Goal: Information Seeking & Learning: Understand process/instructions

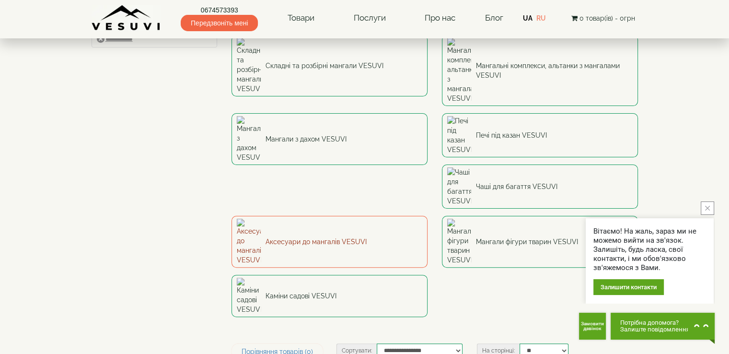
scroll to position [240, 0]
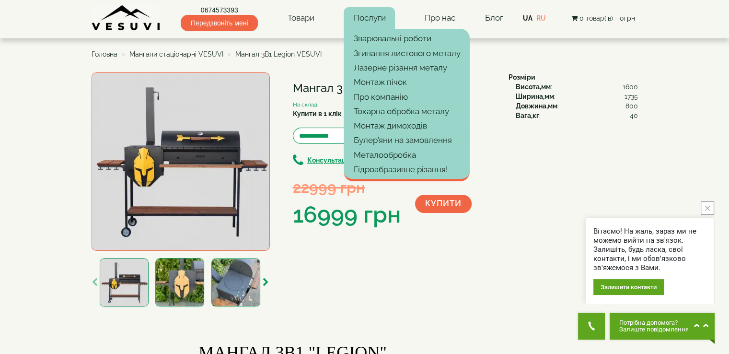
click at [373, 20] on link "Послуги" at bounding box center [369, 18] width 51 height 22
click at [388, 84] on link "Монтаж пічок" at bounding box center [407, 82] width 126 height 14
